Goal: Go to known website: Go to known website

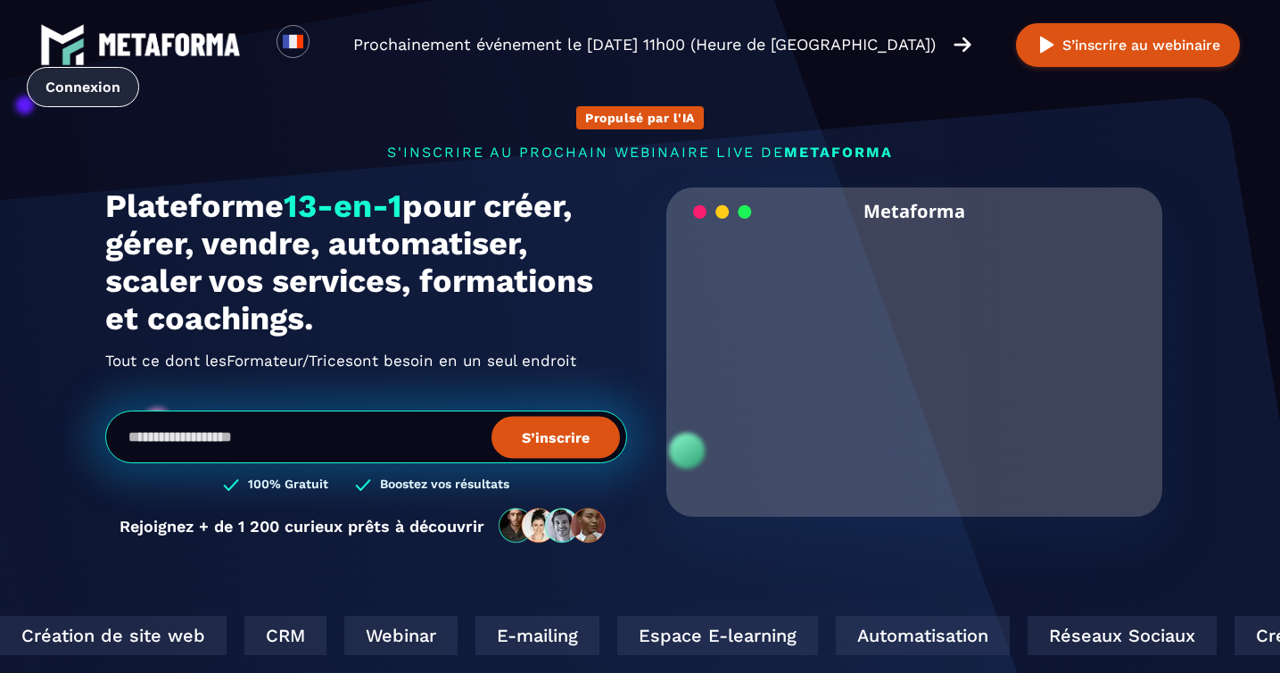
click at [91, 95] on link "Connexion" at bounding box center [83, 87] width 112 height 40
